Goal: Use online tool/utility: Utilize a website feature to perform a specific function

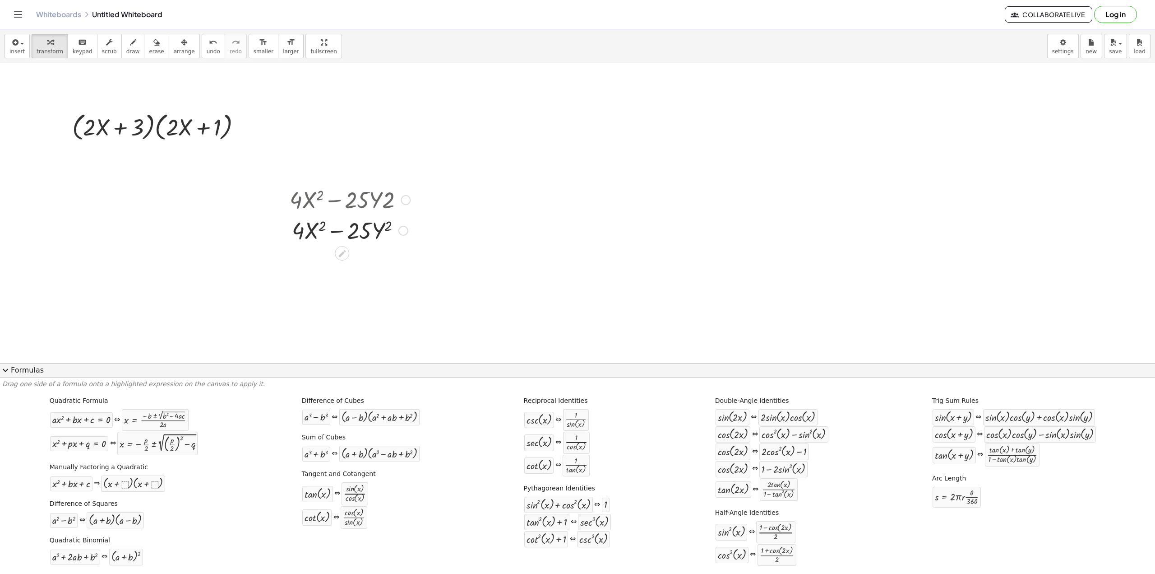
click at [326, 203] on div at bounding box center [350, 199] width 130 height 31
click at [408, 199] on div at bounding box center [406, 200] width 10 height 10
click at [404, 199] on div "Go back to this line Copy line as LaTeX Copy derivation as LaTeX" at bounding box center [406, 200] width 10 height 10
drag, startPoint x: 404, startPoint y: 199, endPoint x: 621, endPoint y: 208, distance: 216.8
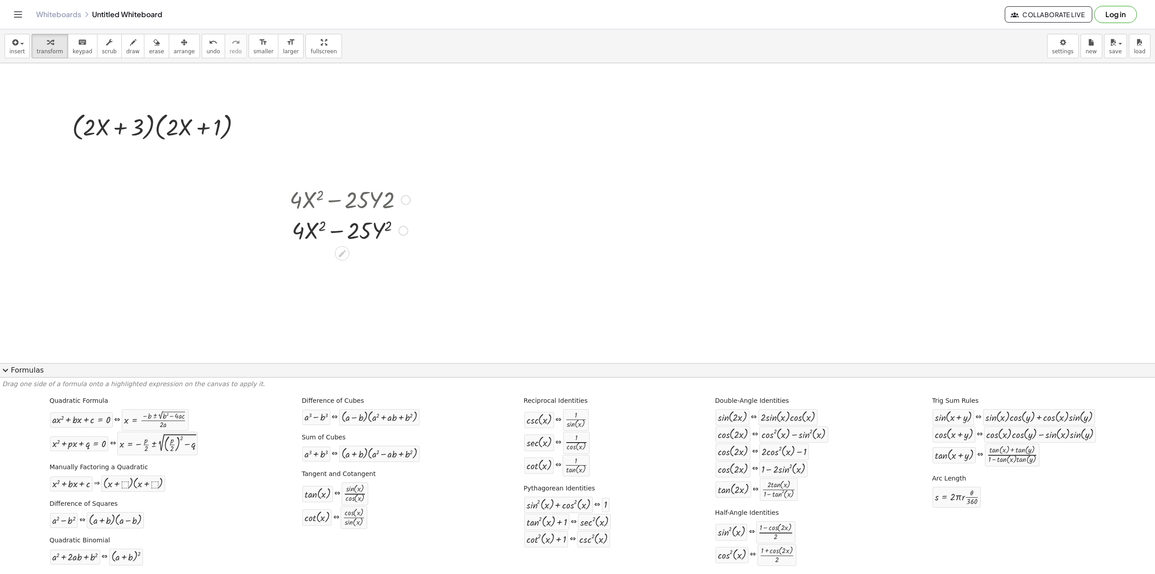
click at [387, 199] on div at bounding box center [350, 199] width 130 height 31
click at [97, 44] on button "scrub" at bounding box center [109, 46] width 25 height 24
click at [403, 199] on div "Go back to this line Copy line as LaTeX Copy derivation as LaTeX" at bounding box center [406, 200] width 10 height 10
click at [106, 47] on icon "button" at bounding box center [109, 42] width 6 height 11
click at [23, 43] on button "insert" at bounding box center [17, 46] width 25 height 24
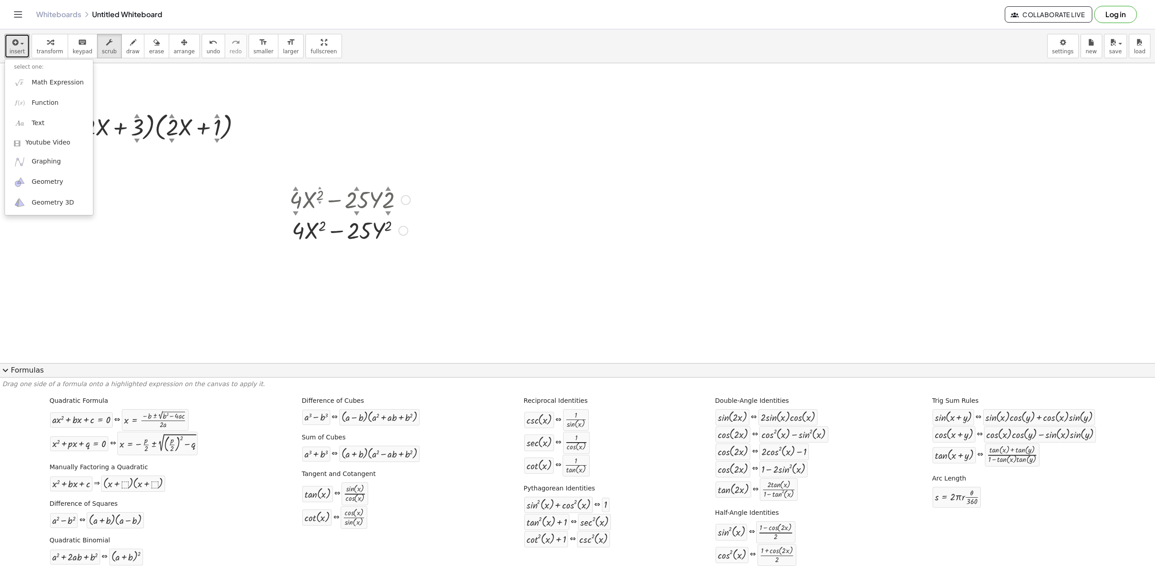
click at [391, 200] on div at bounding box center [350, 199] width 130 height 31
click at [202, 47] on button "undo undo" at bounding box center [213, 46] width 23 height 24
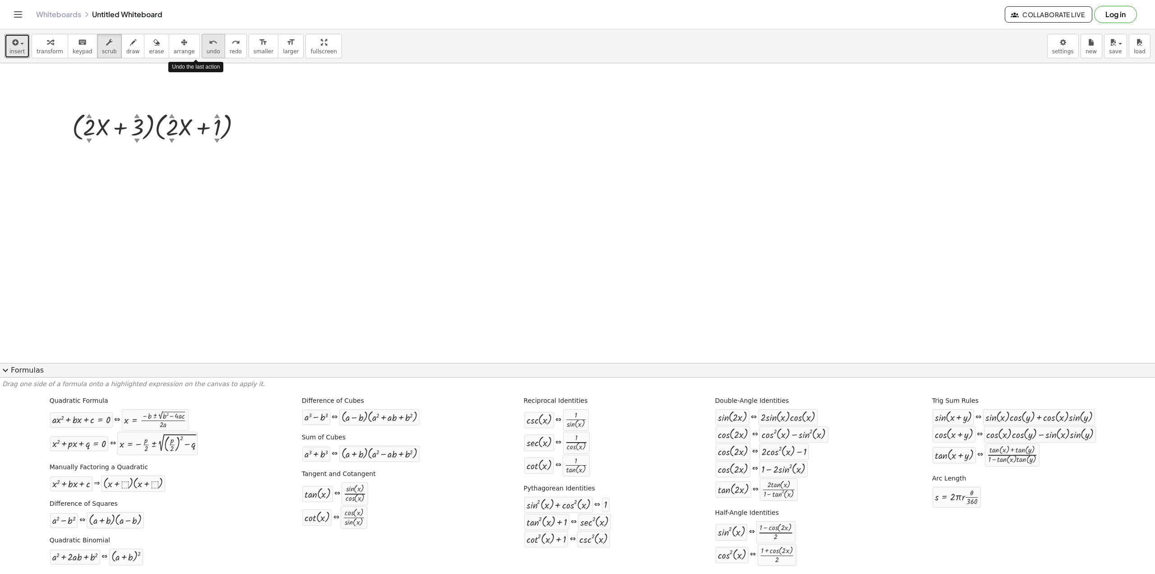
click at [202, 47] on button "undo undo" at bounding box center [213, 46] width 23 height 24
click at [104, 50] on span "scrub" at bounding box center [109, 51] width 15 height 6
click at [106, 41] on icon "button" at bounding box center [109, 42] width 6 height 11
click at [47, 40] on icon "button" at bounding box center [50, 42] width 6 height 11
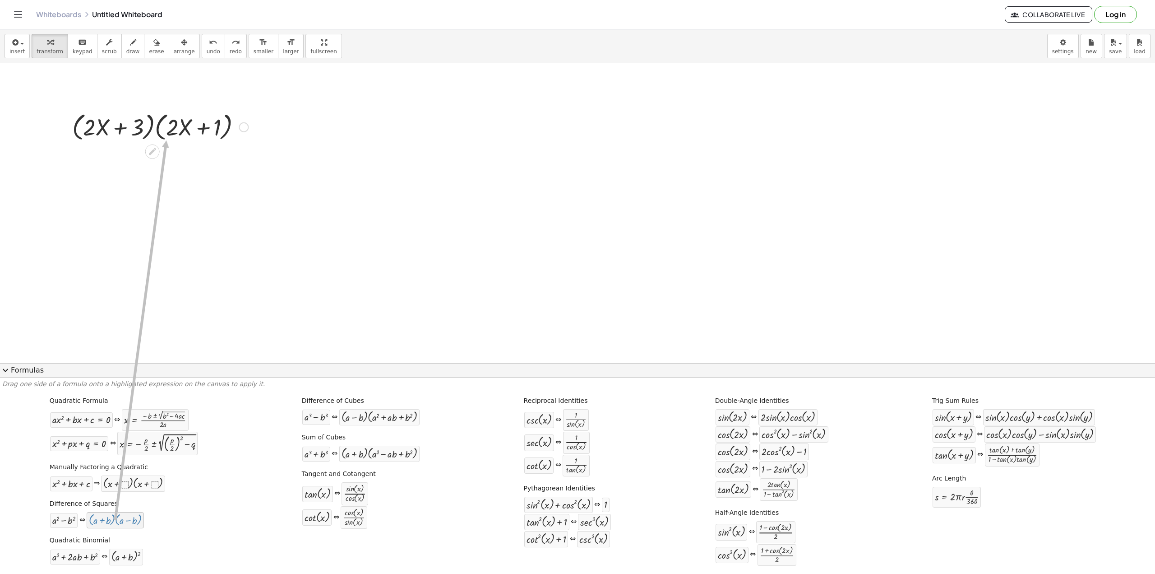
drag, startPoint x: 119, startPoint y: 525, endPoint x: 168, endPoint y: 139, distance: 389.4
drag, startPoint x: 87, startPoint y: 487, endPoint x: 130, endPoint y: 132, distance: 358.3
drag, startPoint x: 133, startPoint y: 483, endPoint x: 143, endPoint y: 138, distance: 345.8
drag, startPoint x: 127, startPoint y: 559, endPoint x: 147, endPoint y: 131, distance: 427.8
drag, startPoint x: 124, startPoint y: 558, endPoint x: 222, endPoint y: 122, distance: 446.3
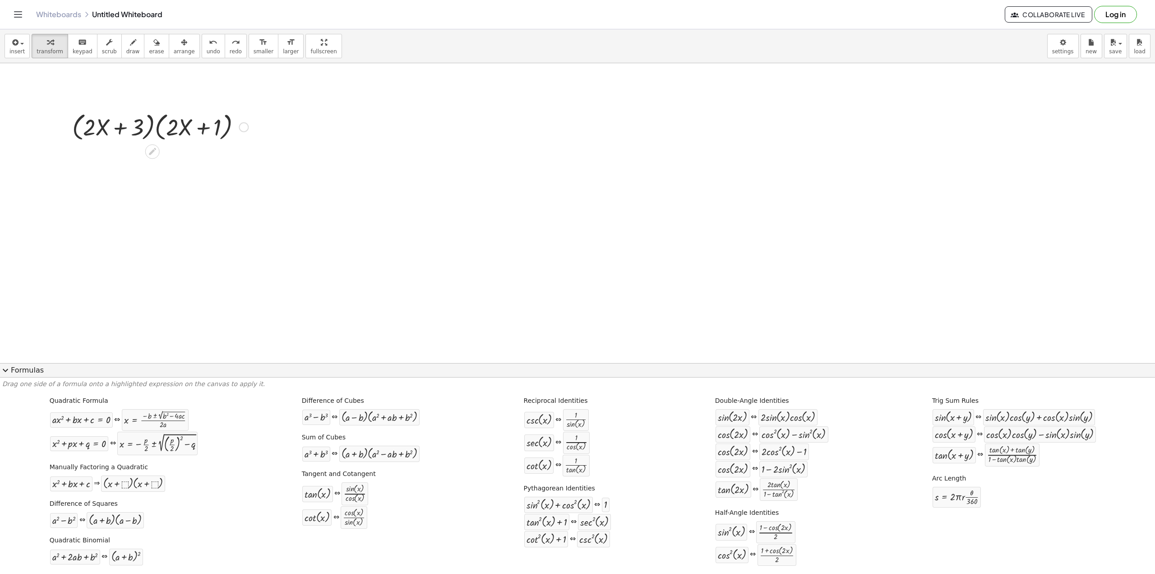
click at [243, 129] on div "Fix a mistake Transform line Copy line as LaTeX Copy derivation as LaTeX Expand…" at bounding box center [244, 127] width 10 height 10
click at [242, 129] on div "Fix a mistake Transform line Copy line as LaTeX Copy derivation as LaTeX Expand…" at bounding box center [244, 127] width 10 height 10
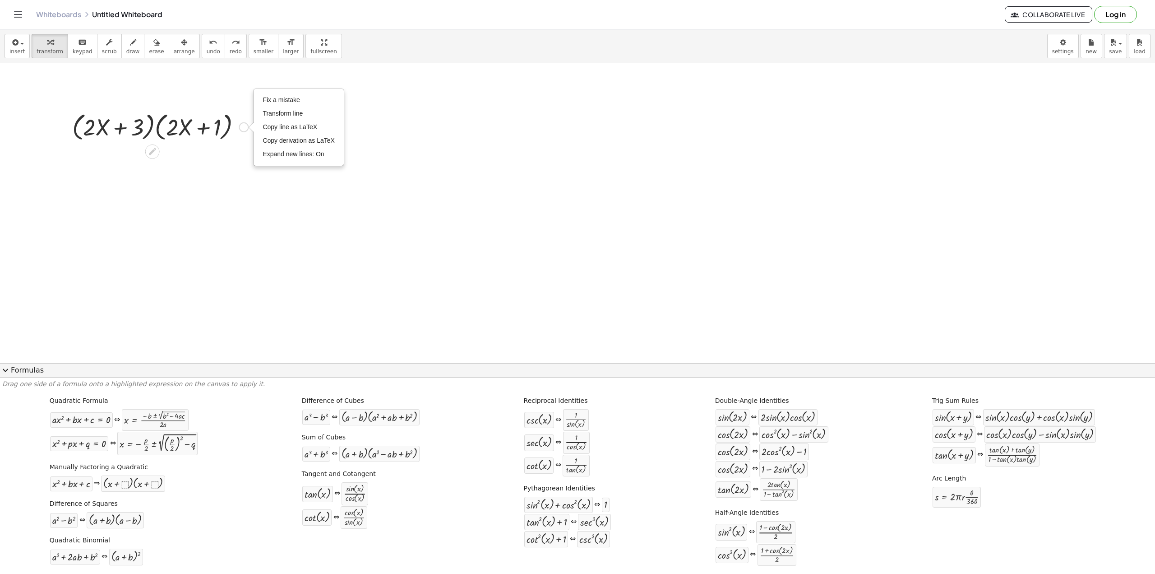
click at [242, 129] on div "Fix a mistake Transform line Copy line as LaTeX Copy derivation as LaTeX Expand…" at bounding box center [244, 127] width 10 height 10
